Goal: Transaction & Acquisition: Purchase product/service

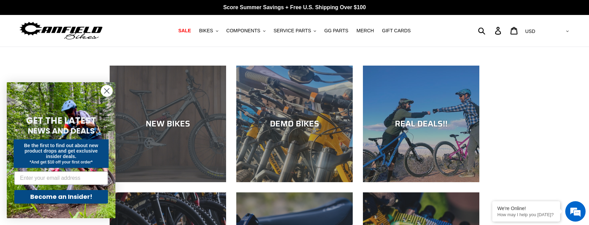
click at [157, 182] on div "NEW BIKES" at bounding box center [168, 182] width 116 height 0
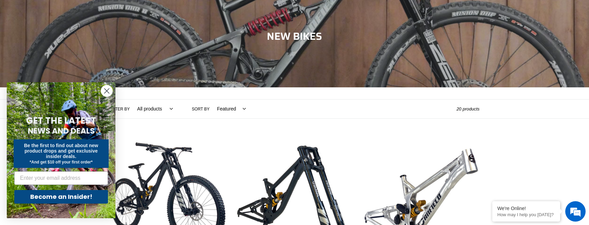
scroll to position [126, 0]
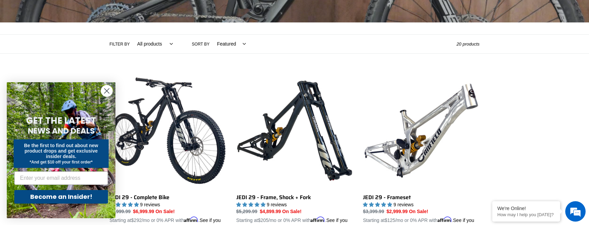
click at [107, 91] on icon "Close dialog" at bounding box center [107, 91] width 5 height 5
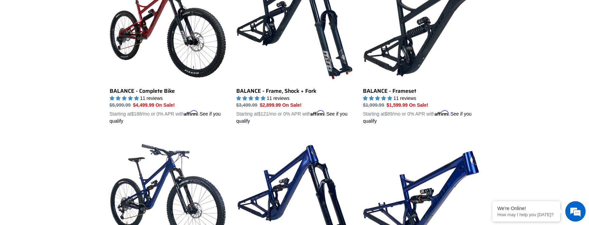
scroll to position [730, 0]
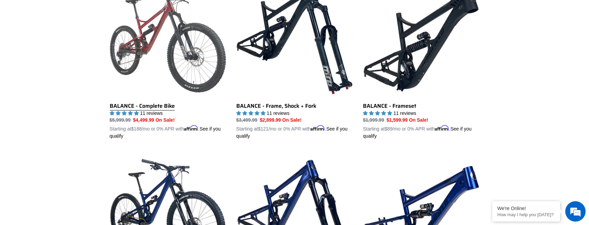
click at [157, 37] on link "BALANCE - Complete Bike" at bounding box center [168, 60] width 116 height 159
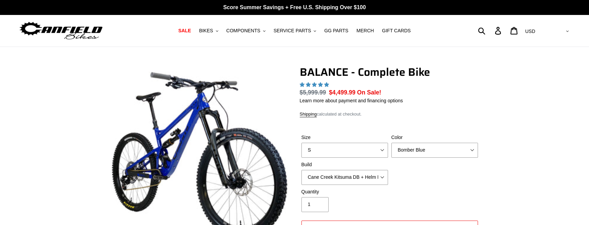
select select "highest-rating"
